Goal: Obtain resource: Download file/media

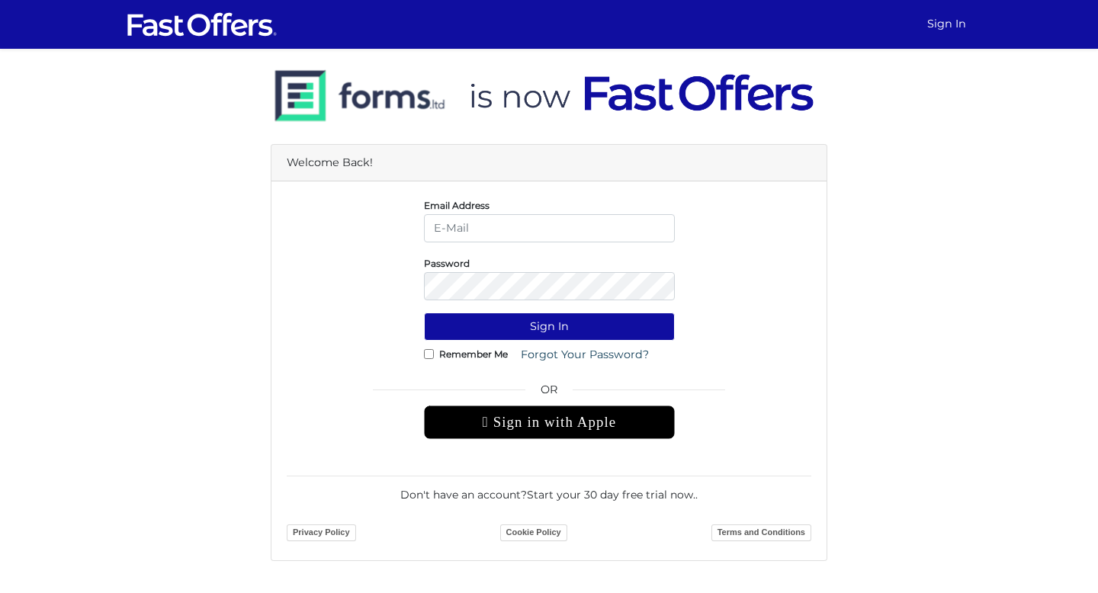
type input "f"
type input "info@falesha.com"
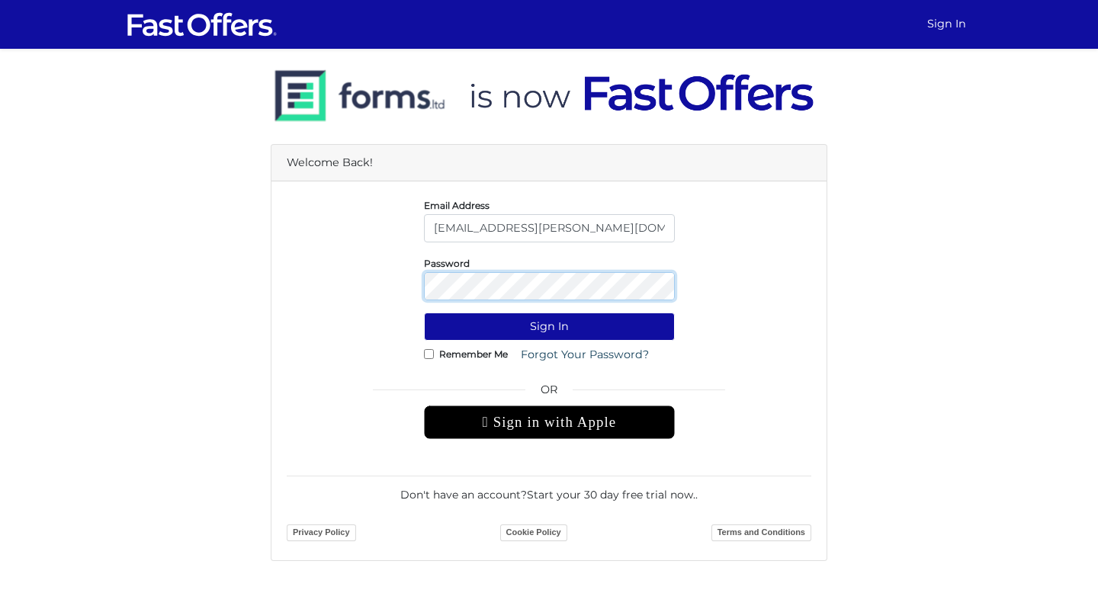
click at [424, 313] on button "Sign In" at bounding box center [549, 327] width 251 height 28
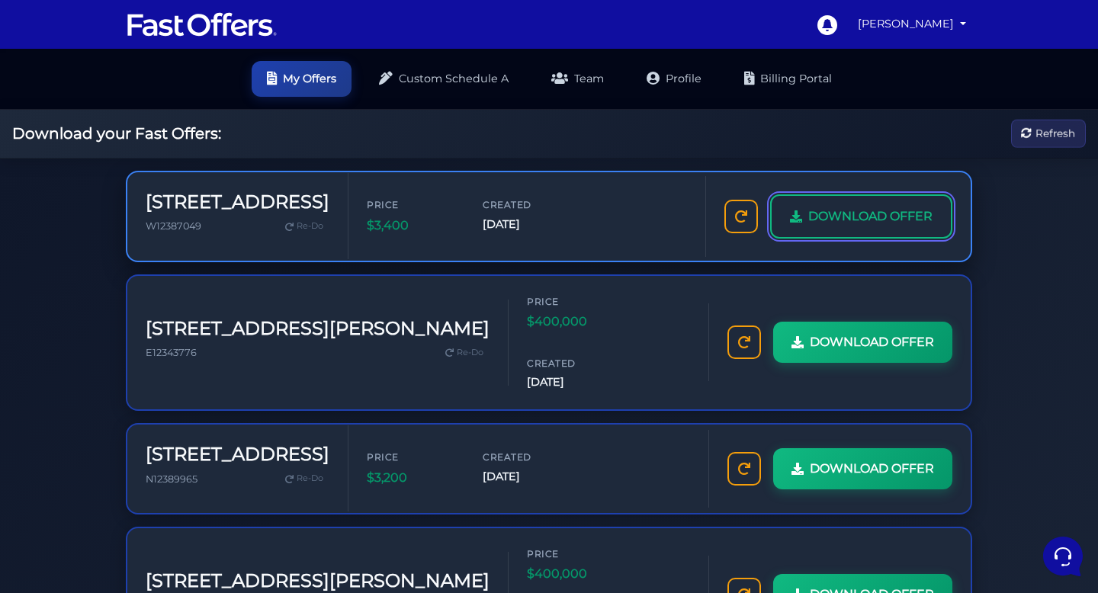
click at [865, 217] on span "DOWNLOAD OFFER" at bounding box center [870, 217] width 124 height 20
